Goal: Information Seeking & Learning: Learn about a topic

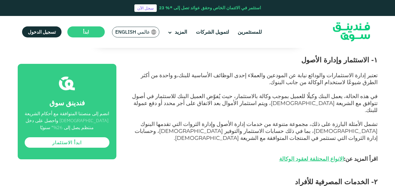
scroll to position [319, 0]
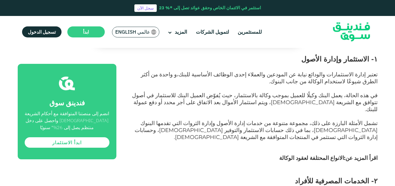
click at [326, 155] on link "الانواع المحتلفة لعقود الوكالة" at bounding box center [311, 158] width 65 height 7
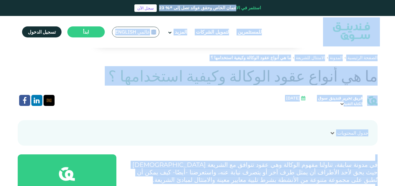
scroll to position [92, 0]
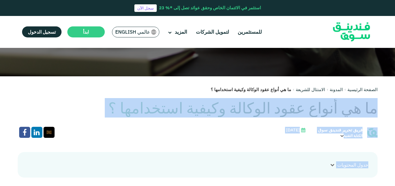
drag, startPoint x: 162, startPoint y: 131, endPoint x: 376, endPoint y: 101, distance: 215.3
copy div "ما هي أنواع عقود الوكالة وكيفية استخدامها ؟ فريق تحرير فندينق سوق الكتابة التقن…"
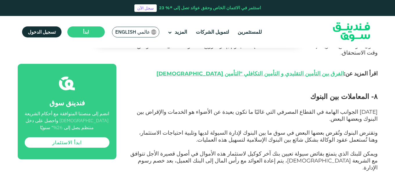
scroll to position [900, 0]
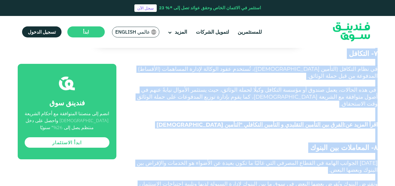
scroll to position [857, 0]
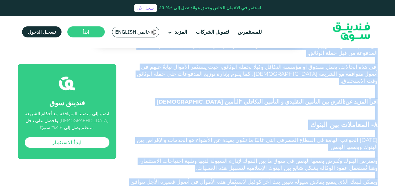
drag, startPoint x: 377, startPoint y: 86, endPoint x: 259, endPoint y: 93, distance: 119.0
copy div "بفضل تنوع عقود الوكالة -عقود متوافقة مع الشريعة الإسلامية حيث يحق لأحد الأطراف …"
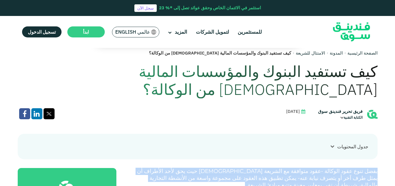
scroll to position [132, 0]
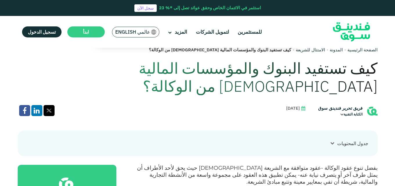
click at [288, 131] on div "جدول المحتويات ١ الاستثمار وإدارة الأصول ٢ الخدمات المصرفية للأفراد ٣ التمويل ا…" at bounding box center [198, 144] width 360 height 26
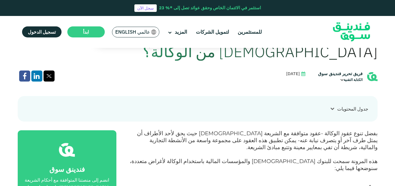
scroll to position [190, 0]
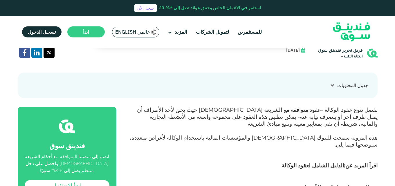
click at [315, 162] on link "الدليل الشامل لعقود الوكالة" at bounding box center [313, 165] width 62 height 7
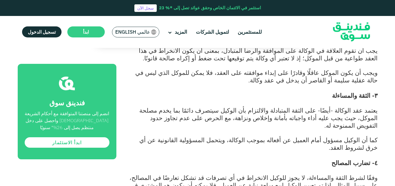
scroll to position [929, 0]
